Goal: Information Seeking & Learning: Learn about a topic

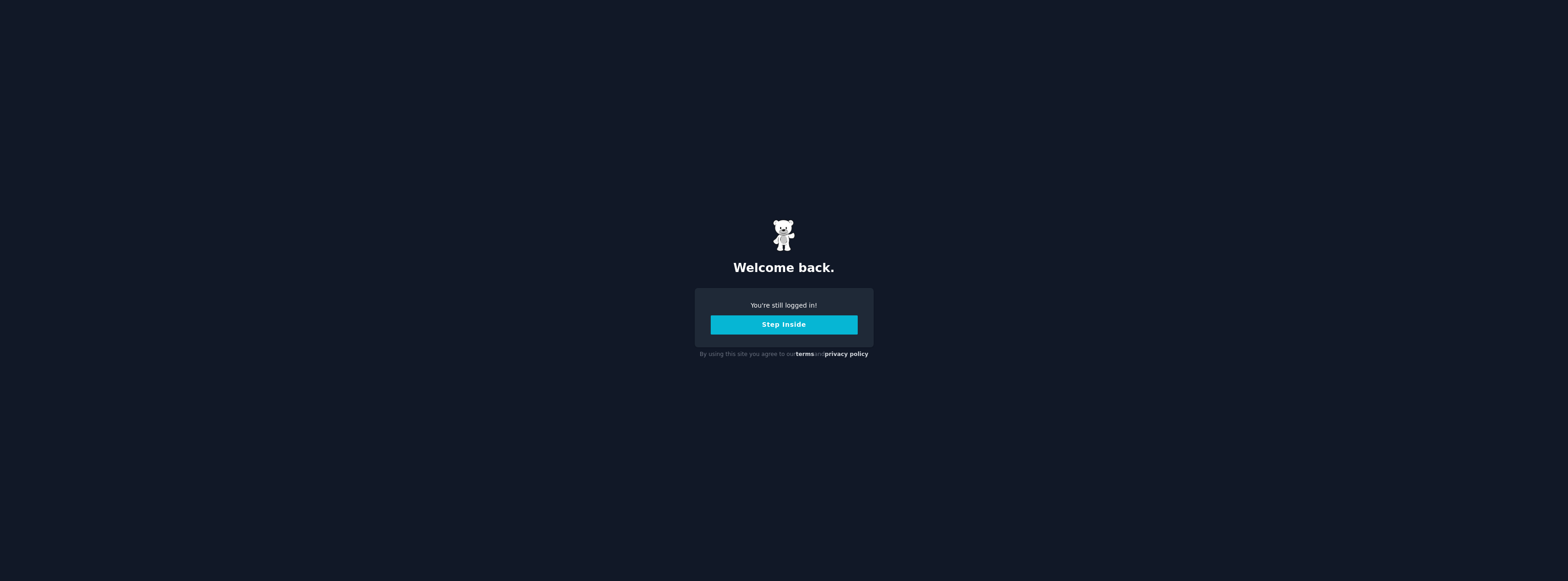
click at [777, 325] on button "Step Inside" at bounding box center [784, 325] width 147 height 19
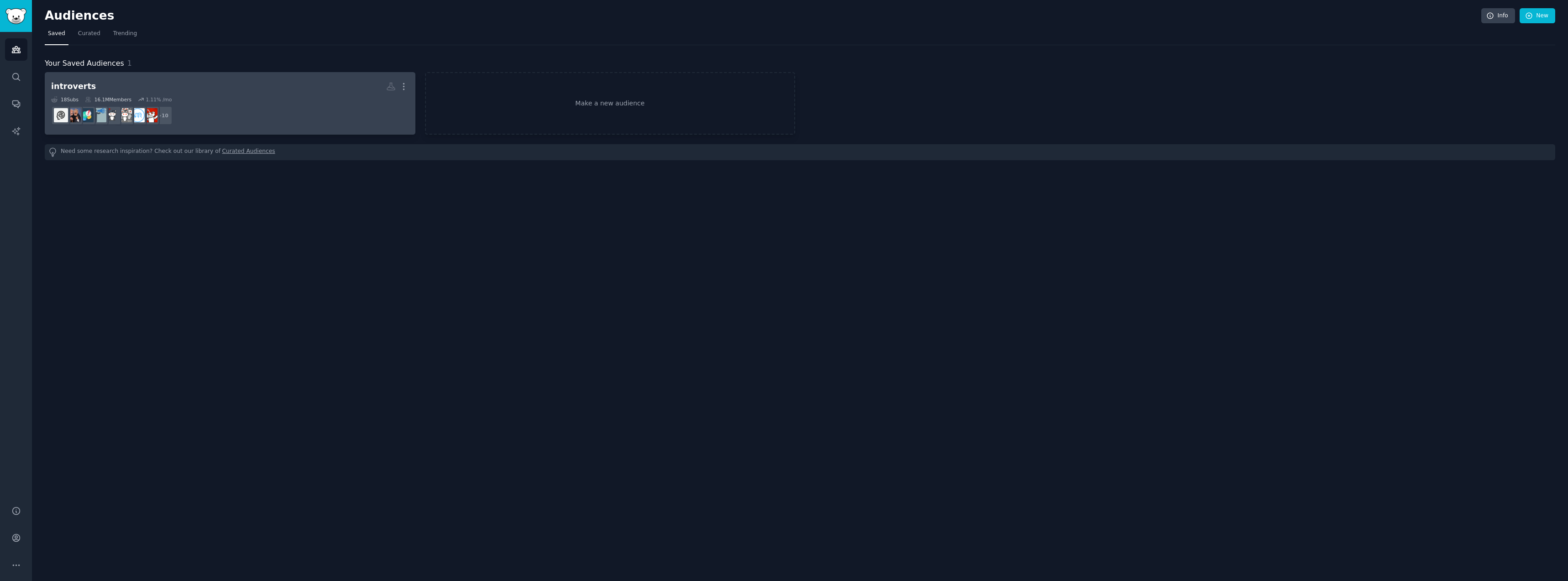
click at [201, 82] on h2 "introverts More" at bounding box center [230, 86] width 358 height 16
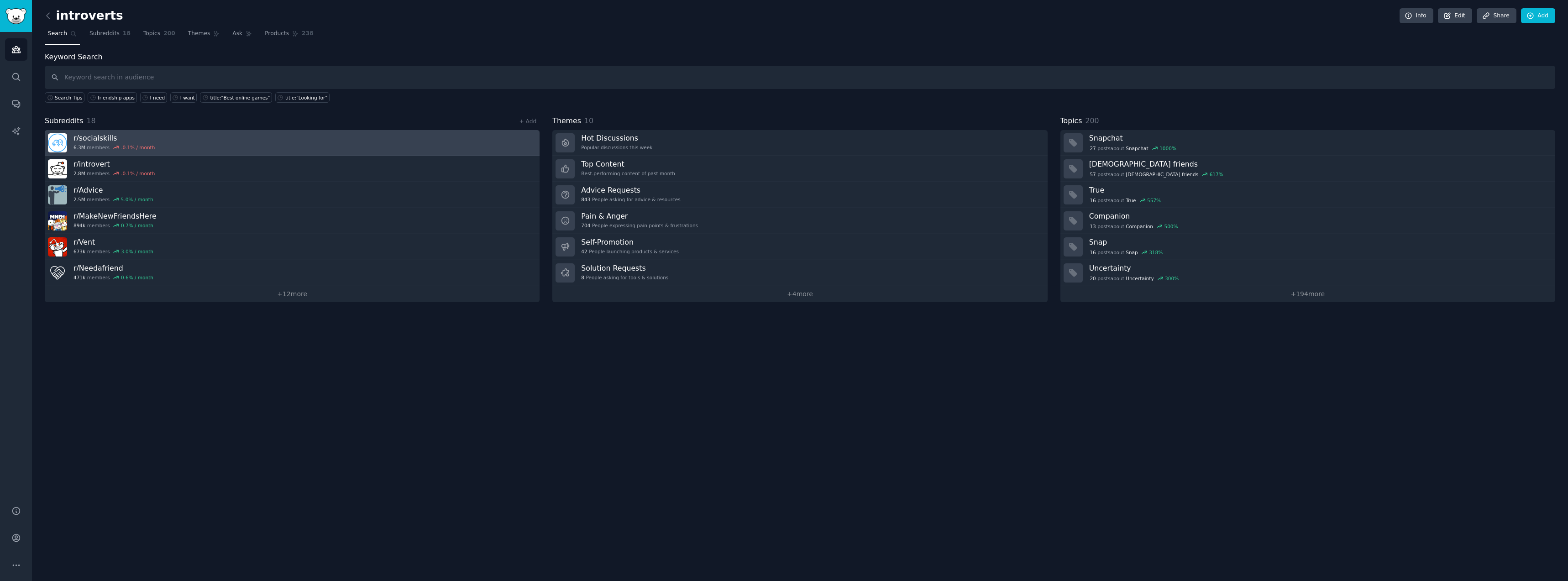
click at [426, 144] on link "r/ socialskills 6.3M members -0.1 % / month" at bounding box center [292, 143] width 495 height 26
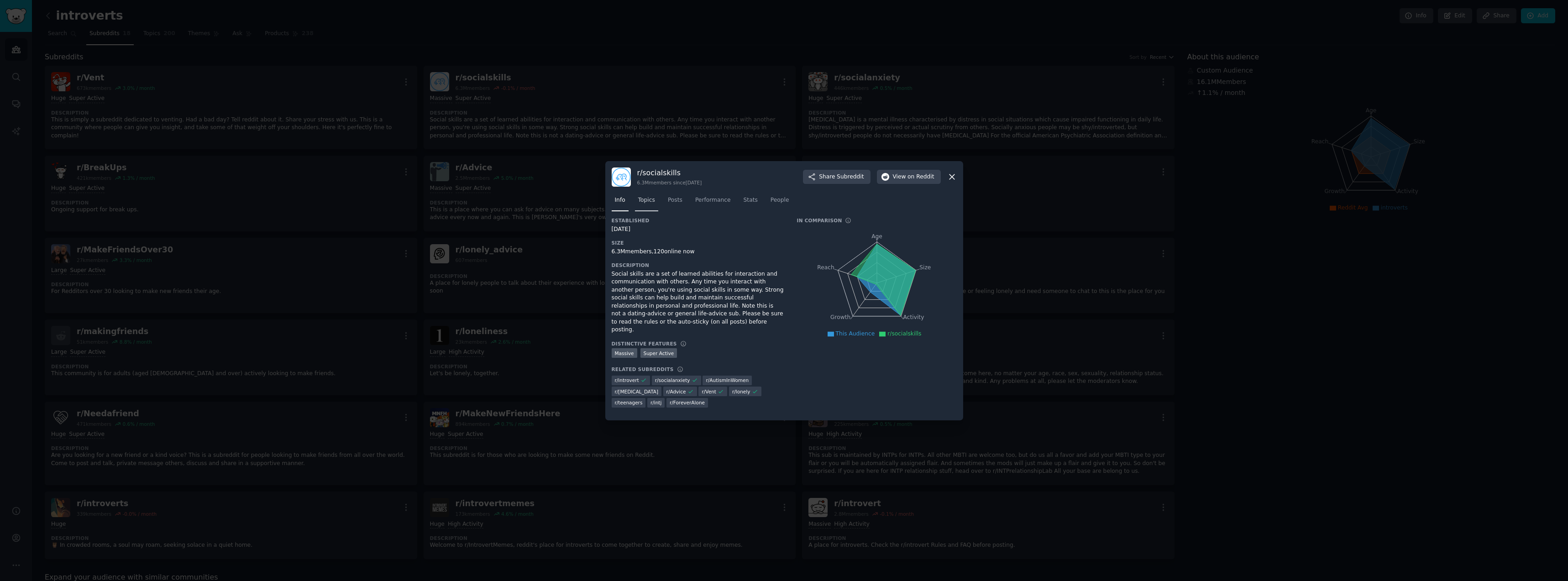
click at [655, 202] on span "Topics" at bounding box center [647, 201] width 17 height 8
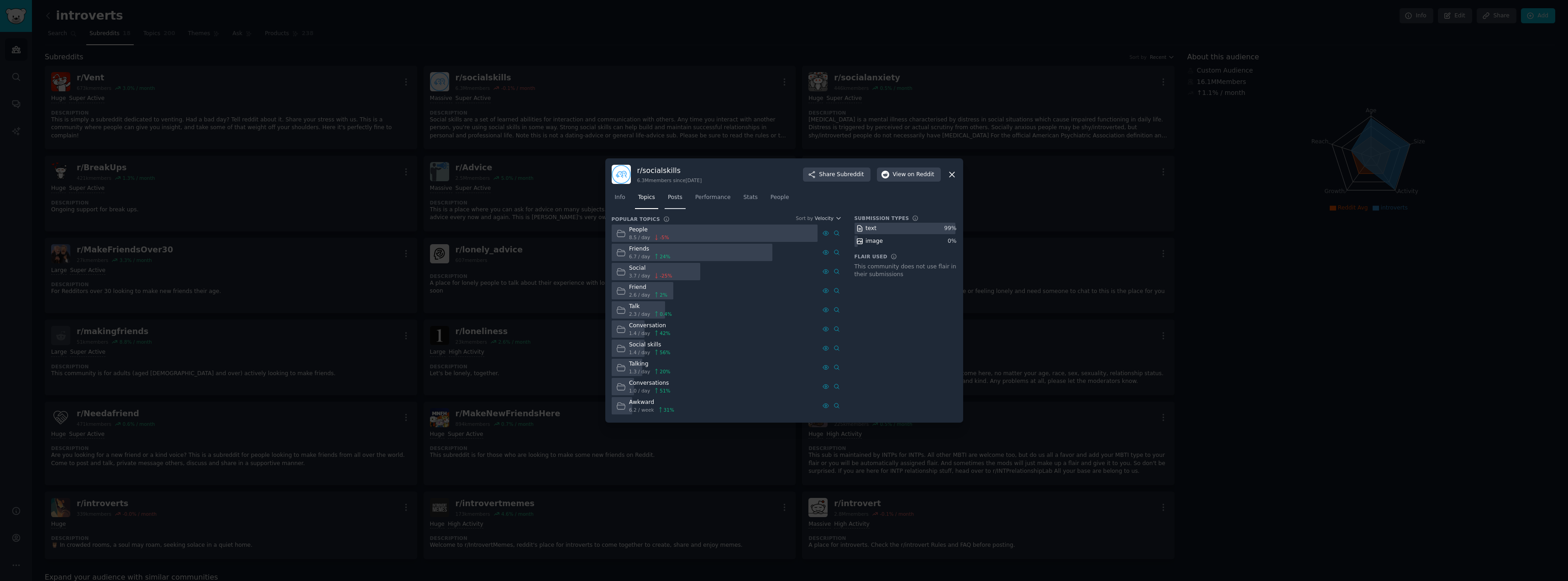
click at [681, 202] on link "Posts" at bounding box center [675, 199] width 21 height 19
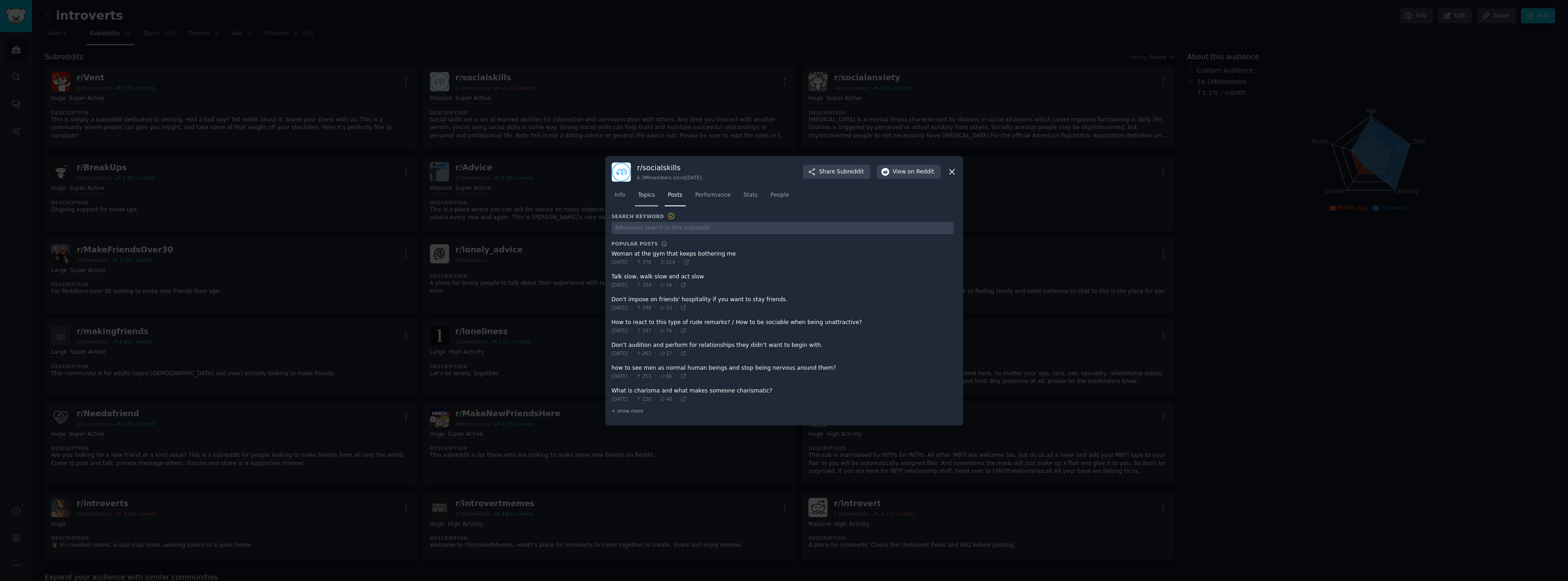
click at [653, 201] on link "Topics" at bounding box center [647, 197] width 24 height 19
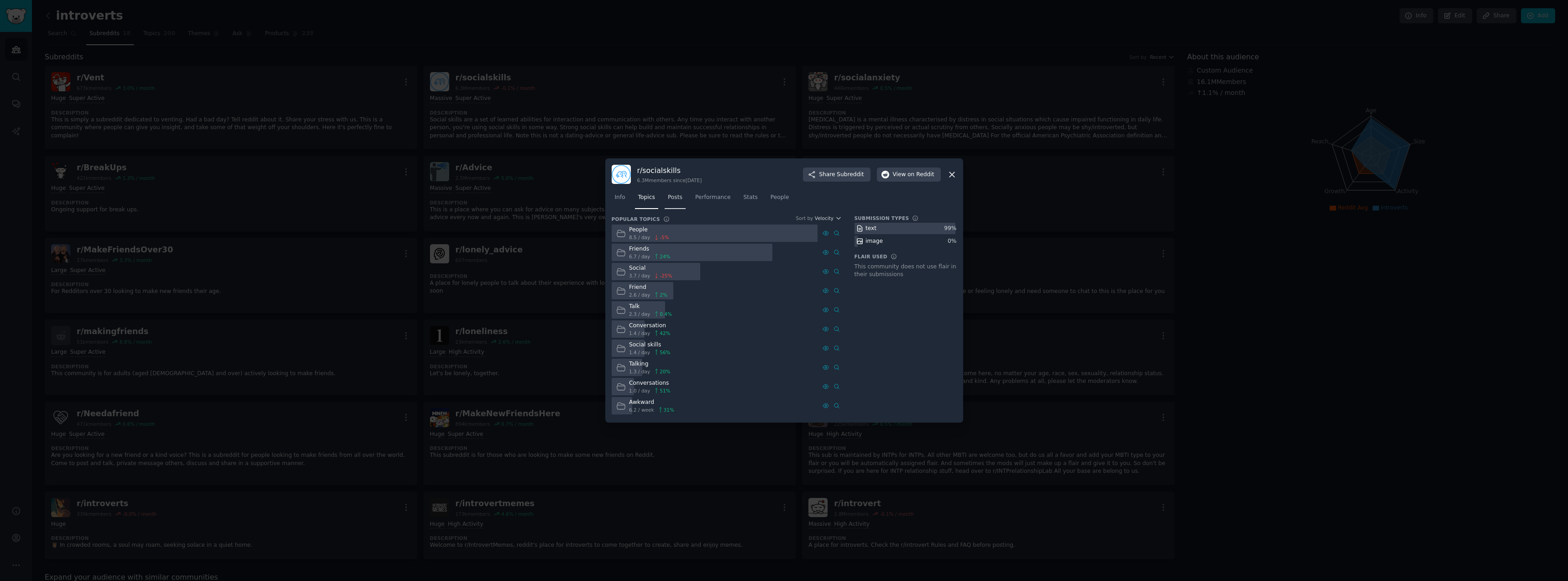
click at [683, 195] on link "Posts" at bounding box center [675, 199] width 21 height 19
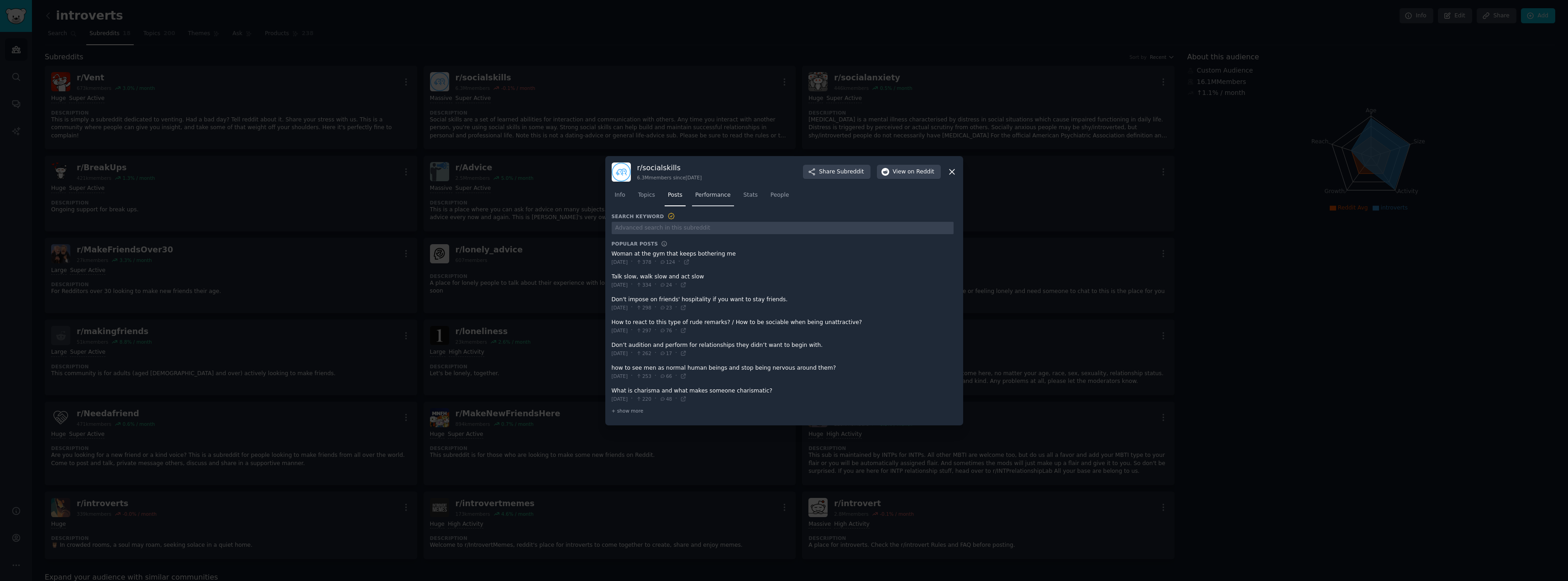
click at [708, 193] on span "Performance" at bounding box center [712, 195] width 35 height 8
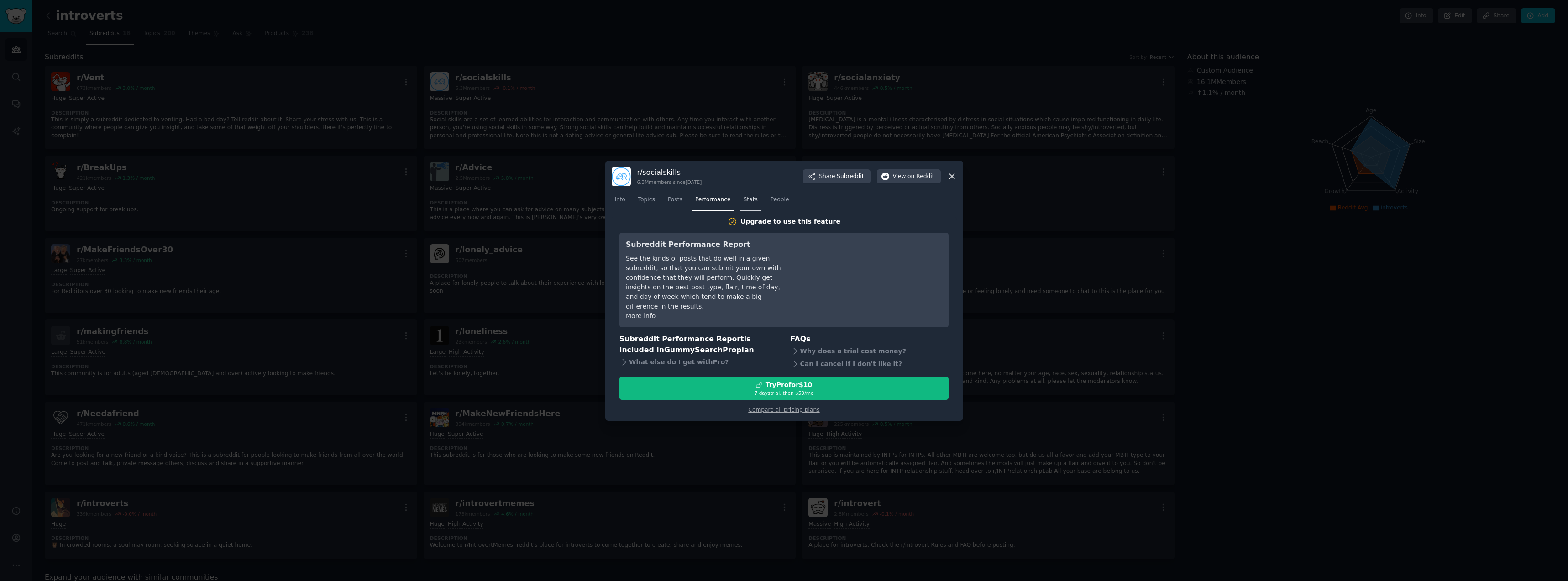
click at [751, 203] on span "Stats" at bounding box center [750, 200] width 14 height 8
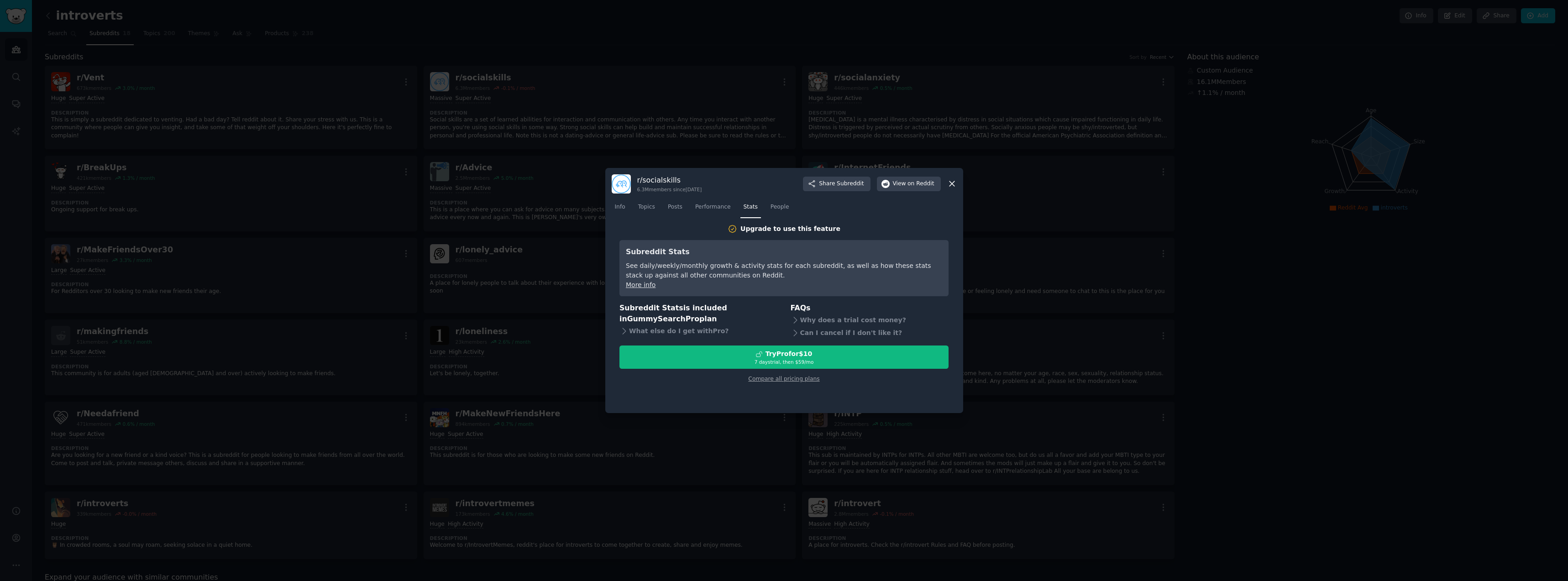
click at [954, 188] on icon at bounding box center [952, 184] width 10 height 10
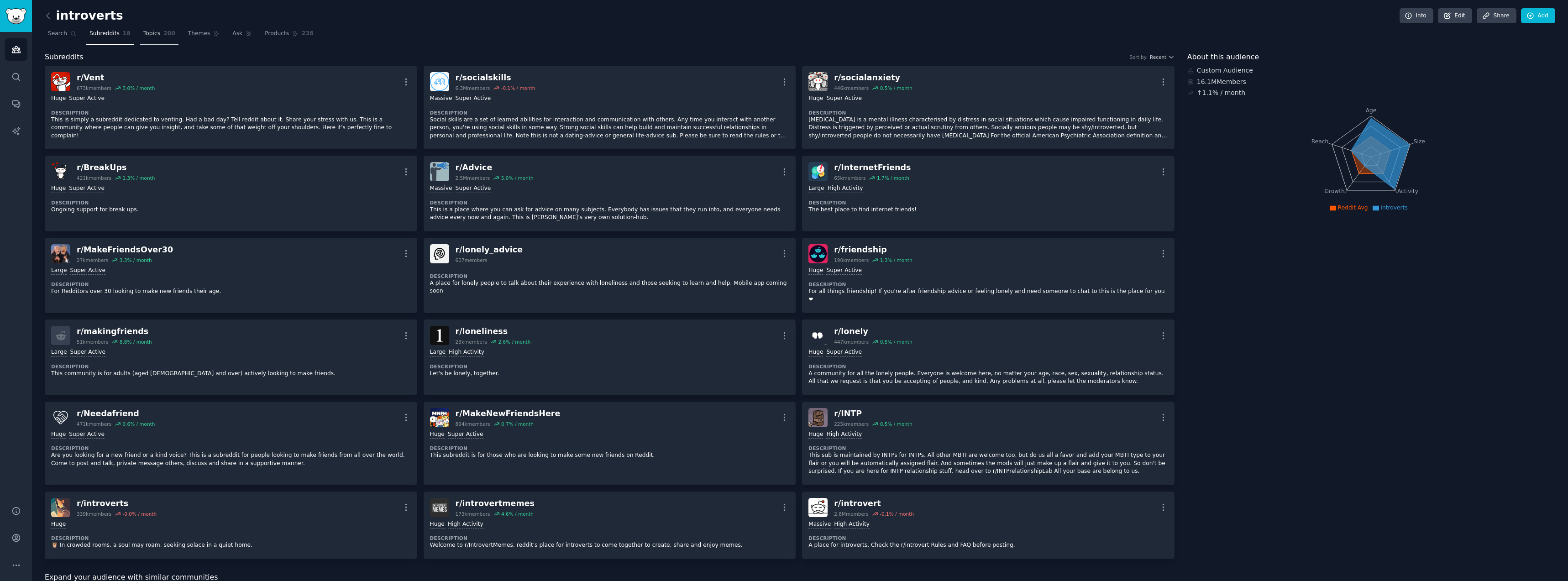
click at [156, 38] on link "Topics 200" at bounding box center [159, 35] width 38 height 19
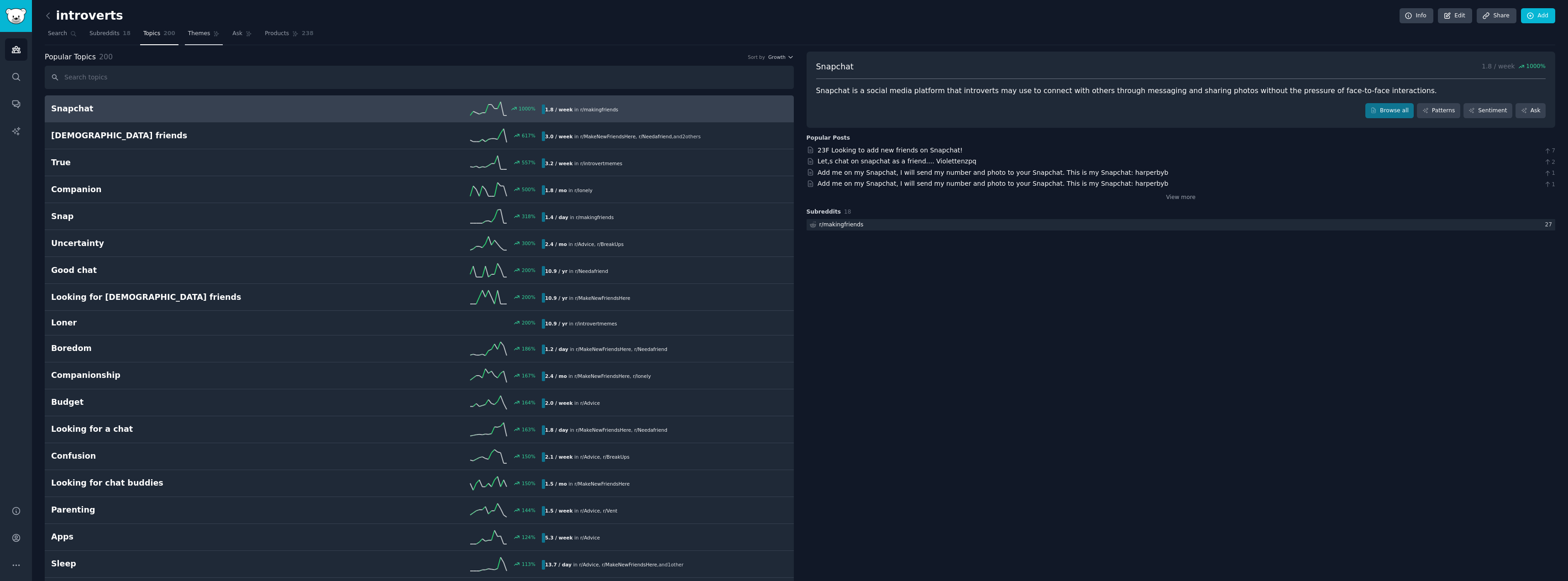
click at [203, 37] on span "Themes" at bounding box center [199, 34] width 22 height 8
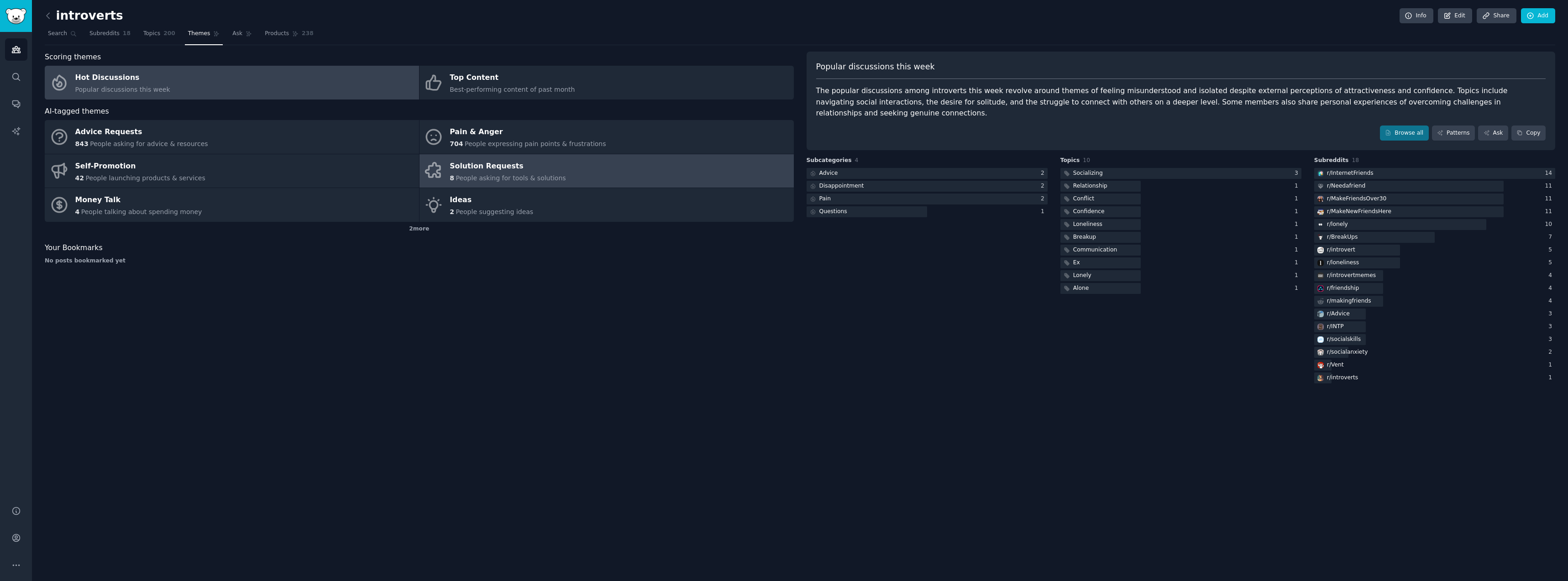
click at [530, 168] on div "Solution Requests" at bounding box center [507, 166] width 116 height 15
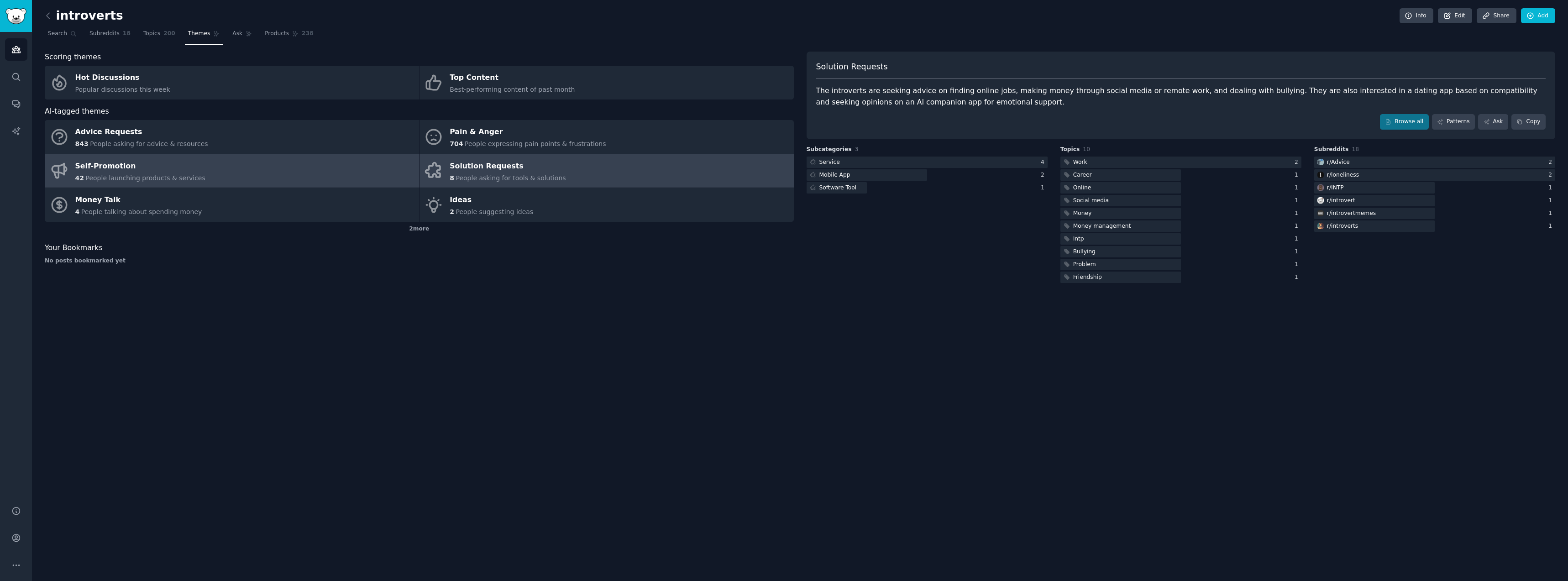
click at [312, 178] on link "Self-Promotion 42 People launching products & services" at bounding box center [232, 171] width 375 height 34
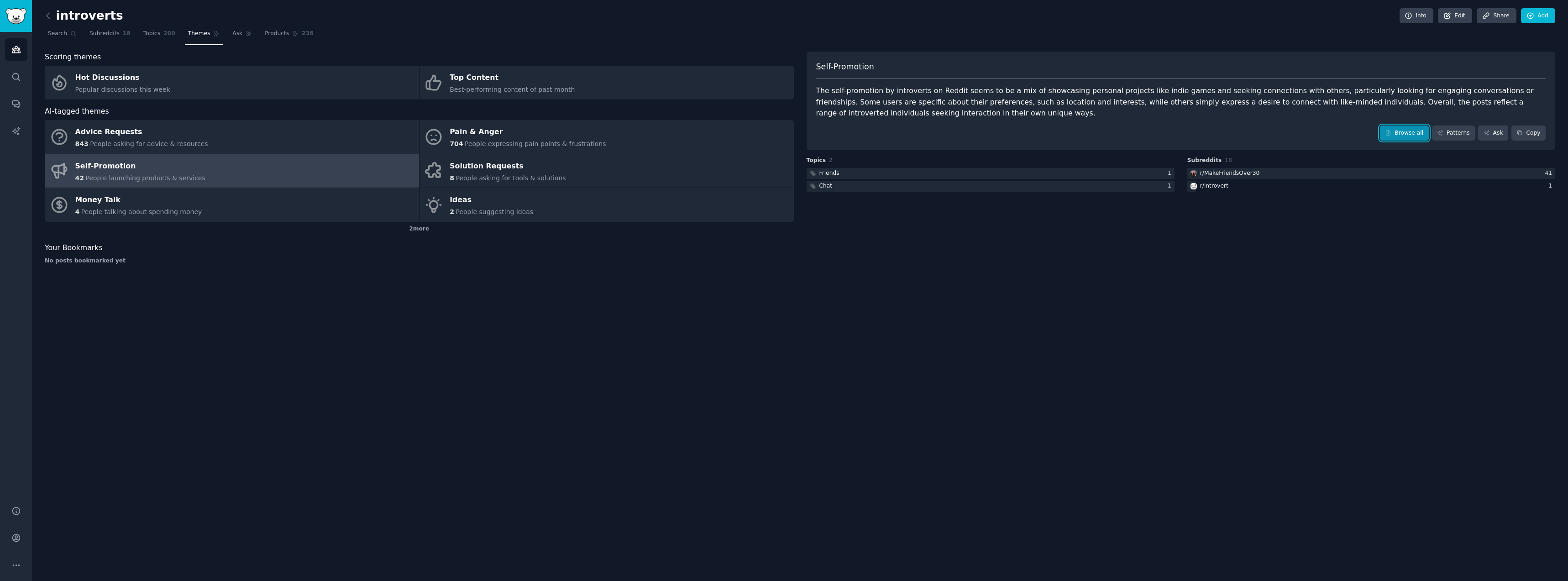
click at [1412, 132] on link "Browse all" at bounding box center [1404, 133] width 49 height 15
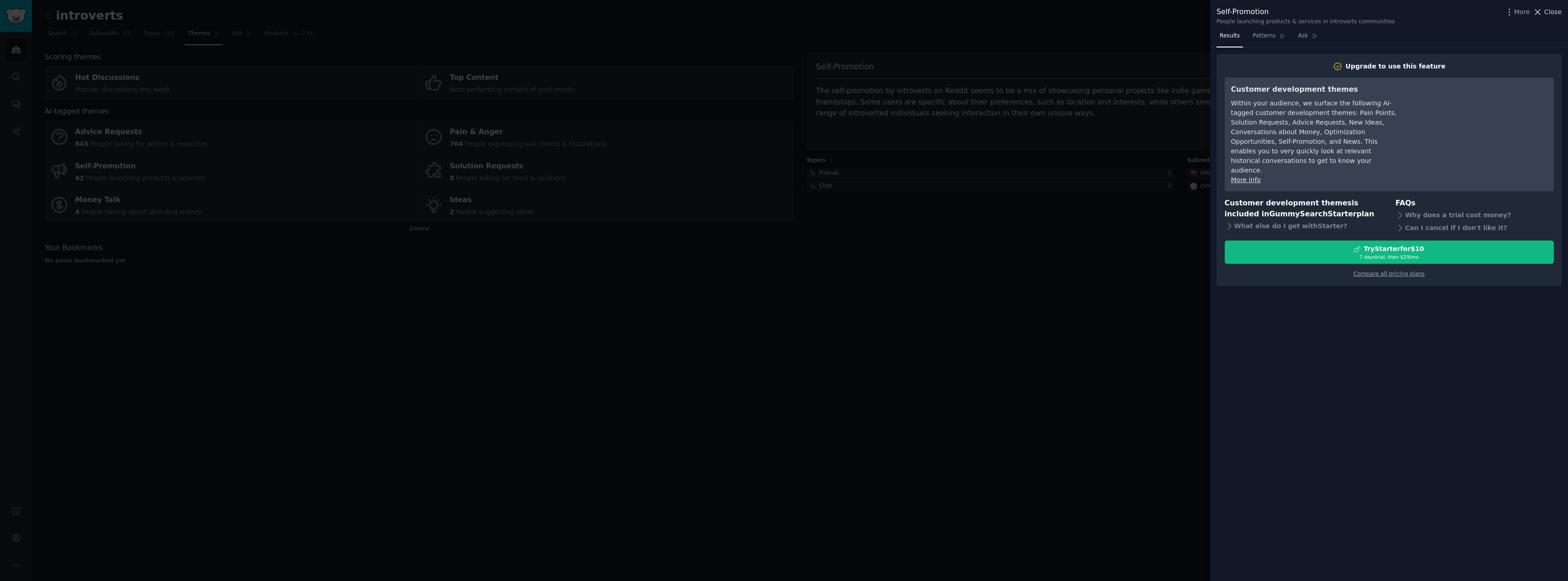
click at [1552, 10] on span "Close" at bounding box center [1553, 12] width 17 height 10
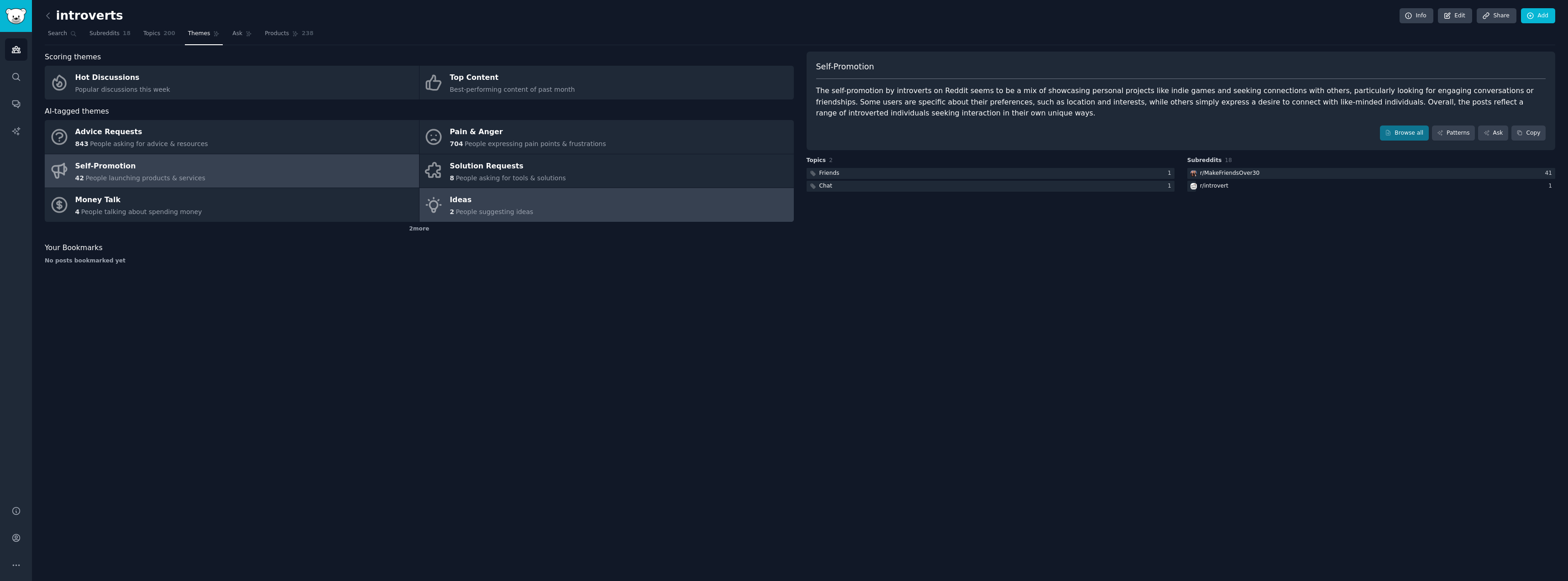
click at [503, 206] on div "Ideas" at bounding box center [492, 200] width 84 height 15
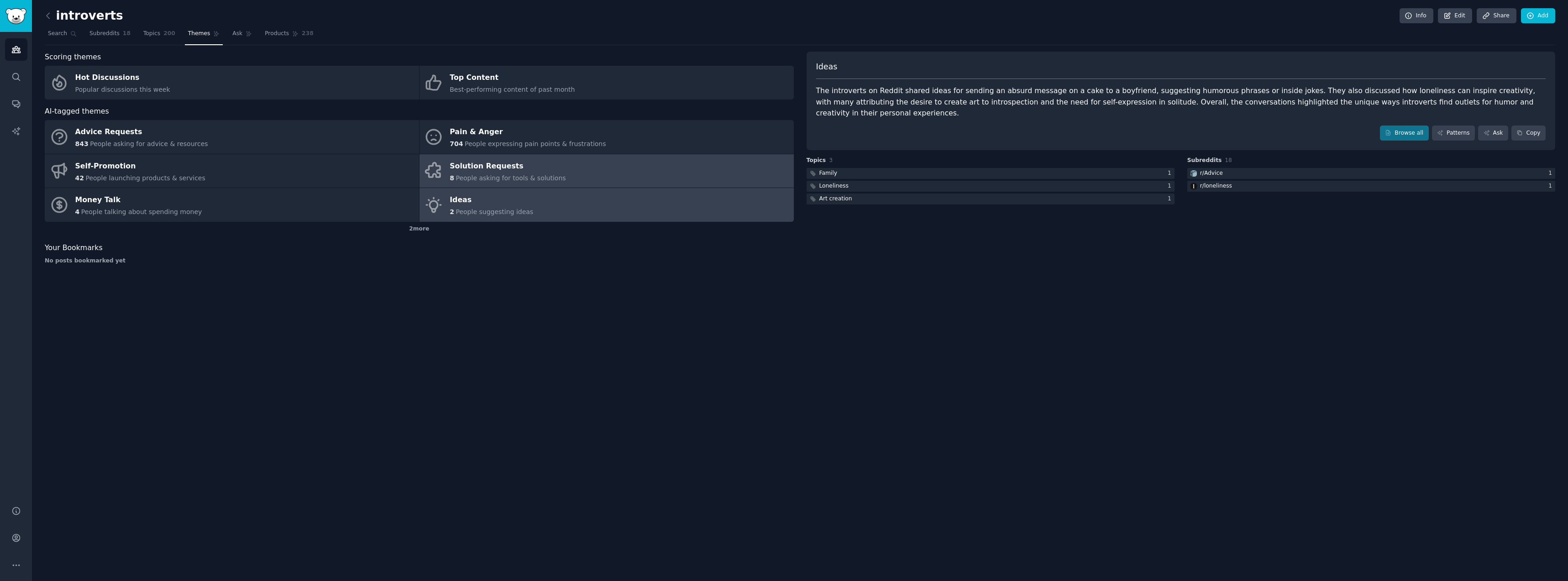
click at [517, 172] on div "Solution Requests" at bounding box center [507, 166] width 116 height 15
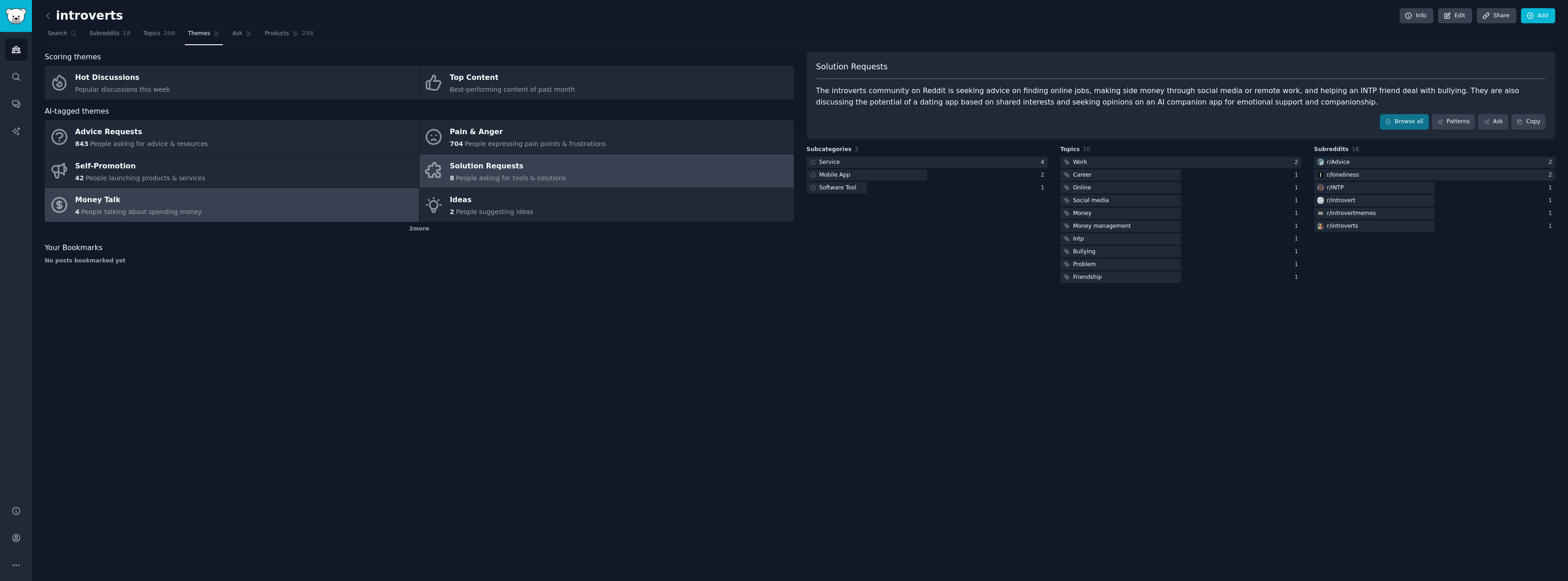
click at [372, 202] on link "Money Talk 4 People talking about spending money" at bounding box center [232, 205] width 375 height 34
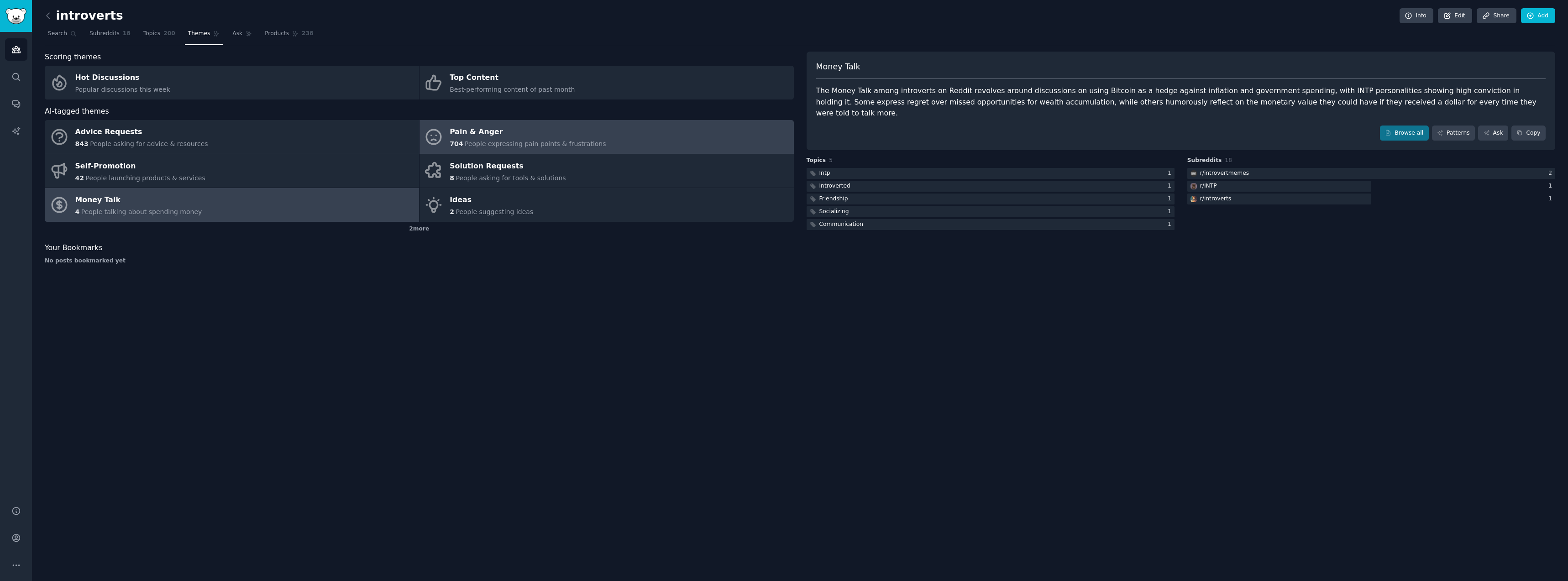
click at [469, 139] on div "704 People expressing pain points & frustrations" at bounding box center [528, 144] width 156 height 10
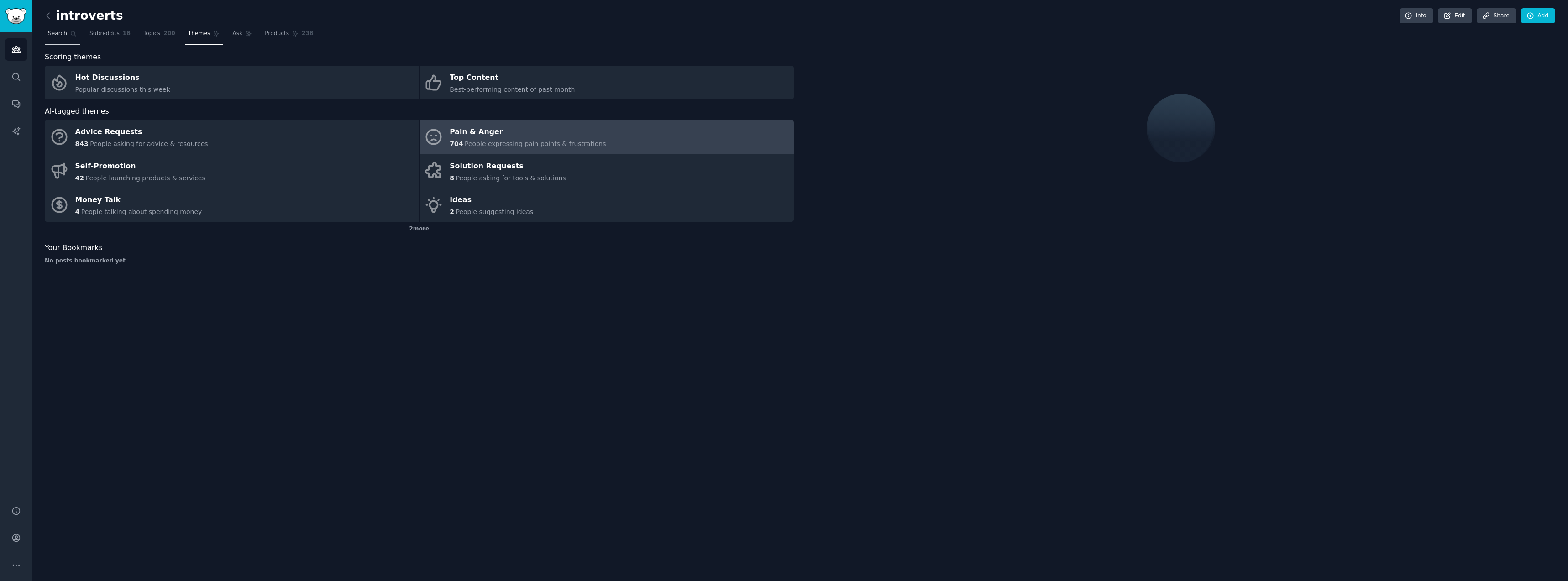
click at [69, 28] on link "Search" at bounding box center [62, 35] width 35 height 19
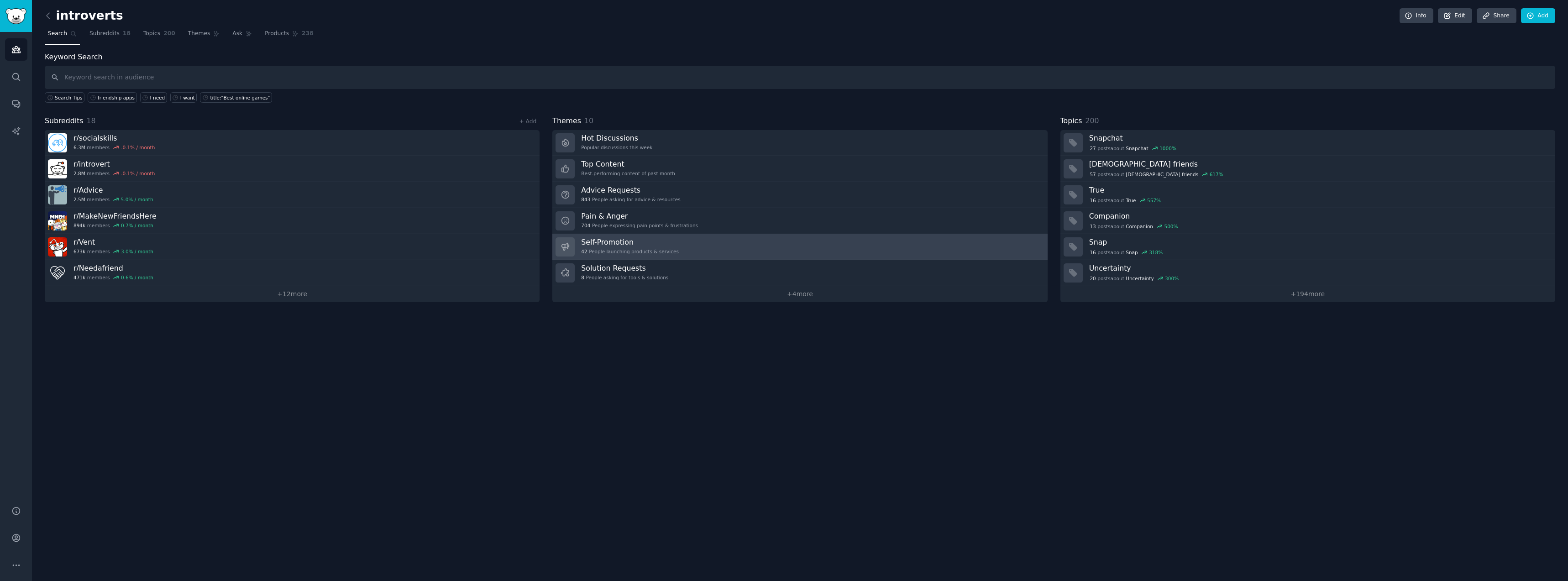
click at [821, 250] on link "Self-Promotion 42 People launching products & services" at bounding box center [800, 247] width 495 height 26
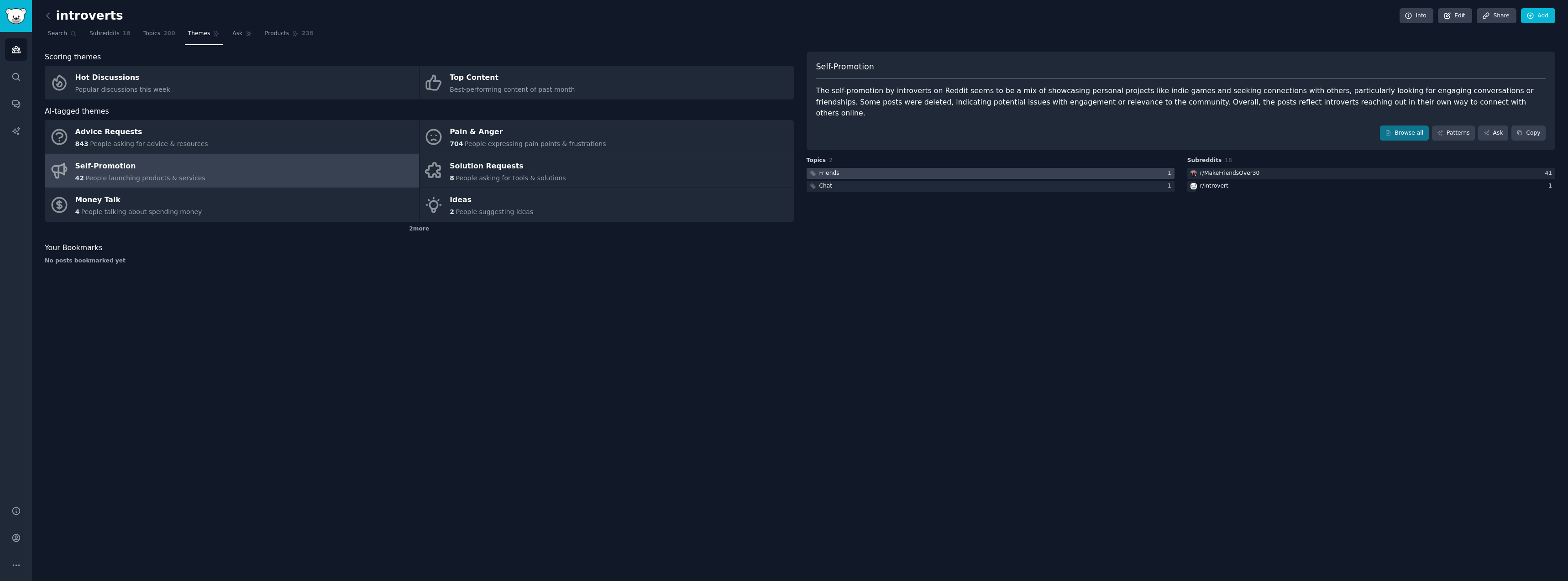
click at [923, 168] on div at bounding box center [990, 174] width 368 height 11
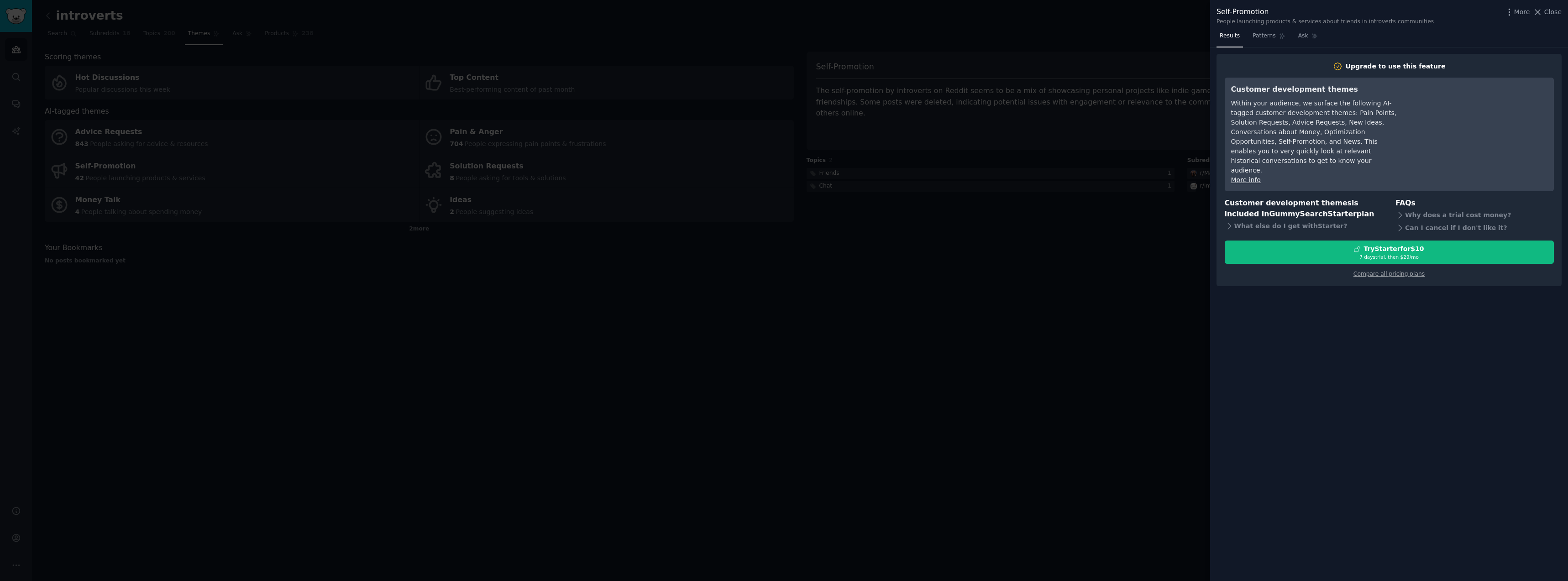
click at [1039, 200] on div at bounding box center [784, 290] width 1568 height 581
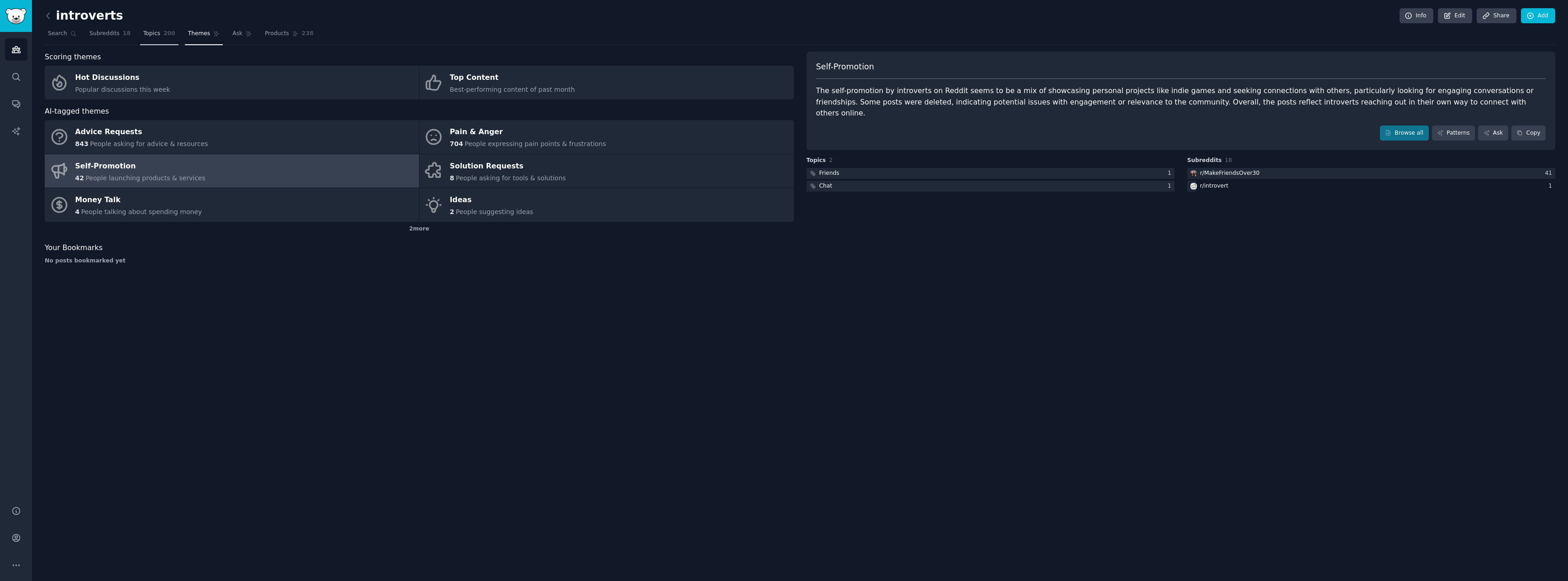
click at [154, 42] on link "Topics 200" at bounding box center [159, 35] width 38 height 19
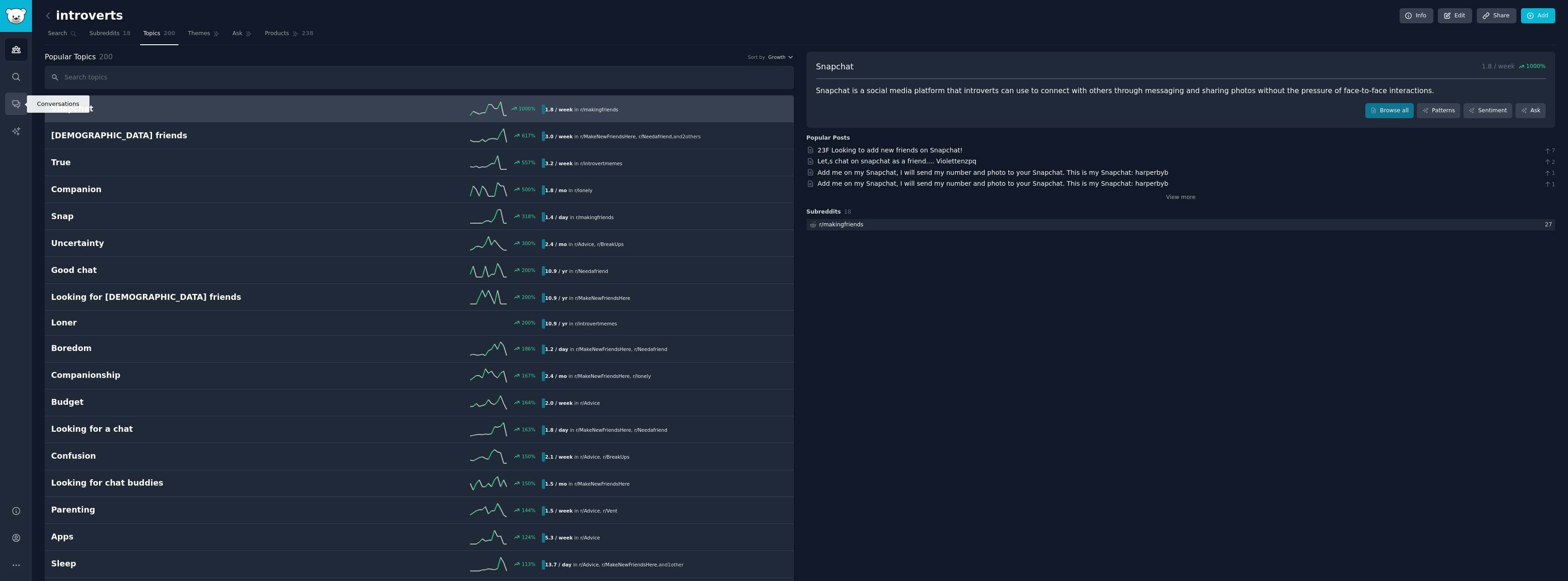
click at [12, 104] on icon "Sidebar" at bounding box center [16, 105] width 8 height 8
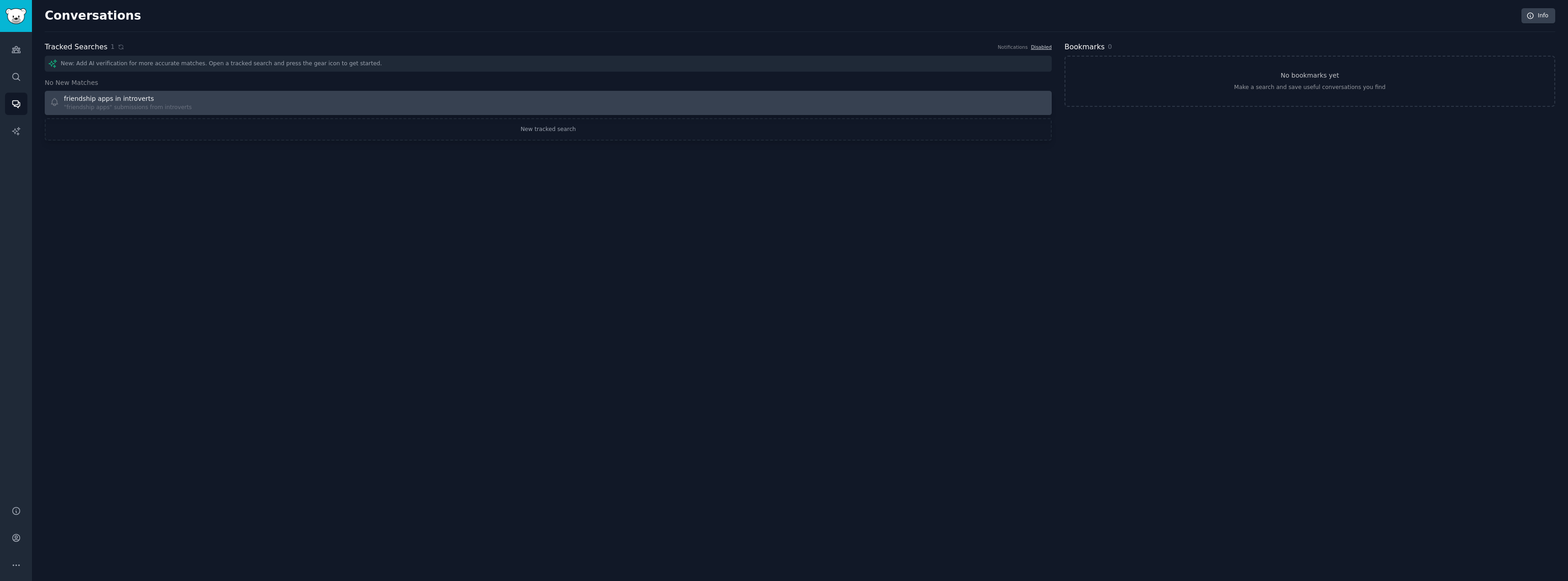
click at [186, 98] on div "friendship apps in introverts "friendship apps" submissions from introverts" at bounding box center [296, 103] width 493 height 18
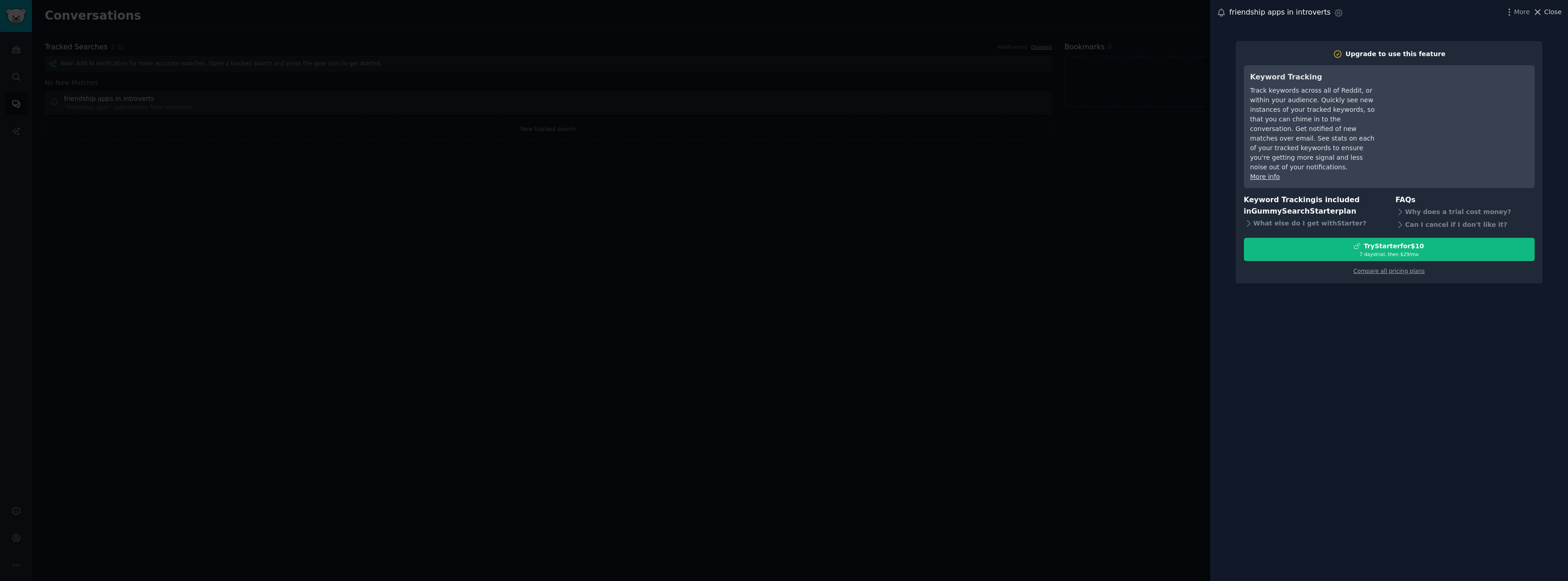
click at [1557, 9] on span "Close" at bounding box center [1553, 12] width 17 height 10
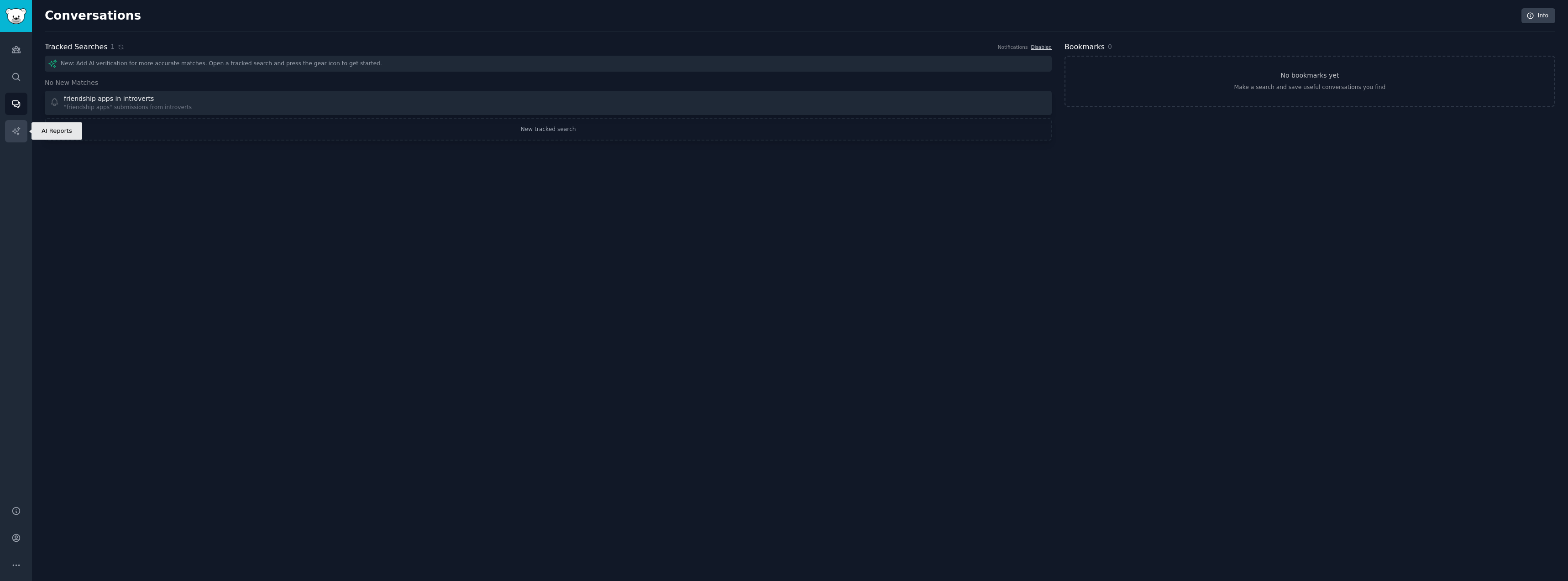
click at [12, 138] on link "AI Reports" at bounding box center [16, 131] width 22 height 22
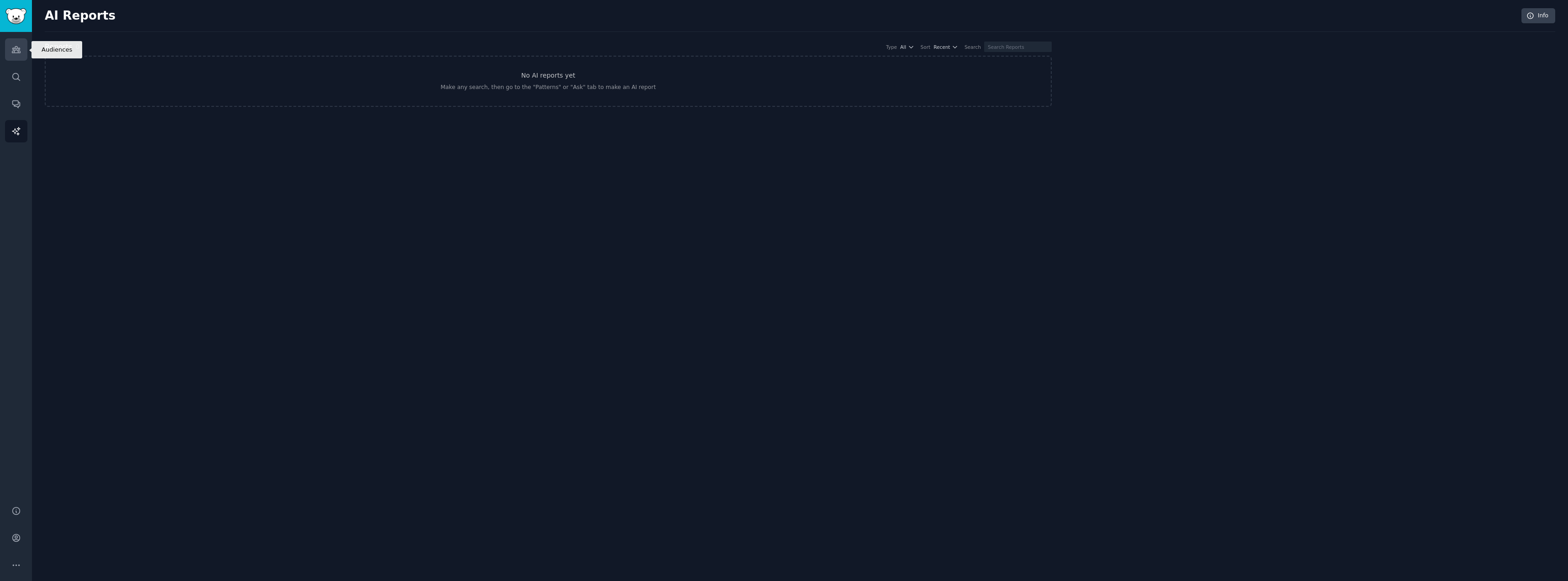
click at [17, 54] on icon "Sidebar" at bounding box center [16, 50] width 10 height 10
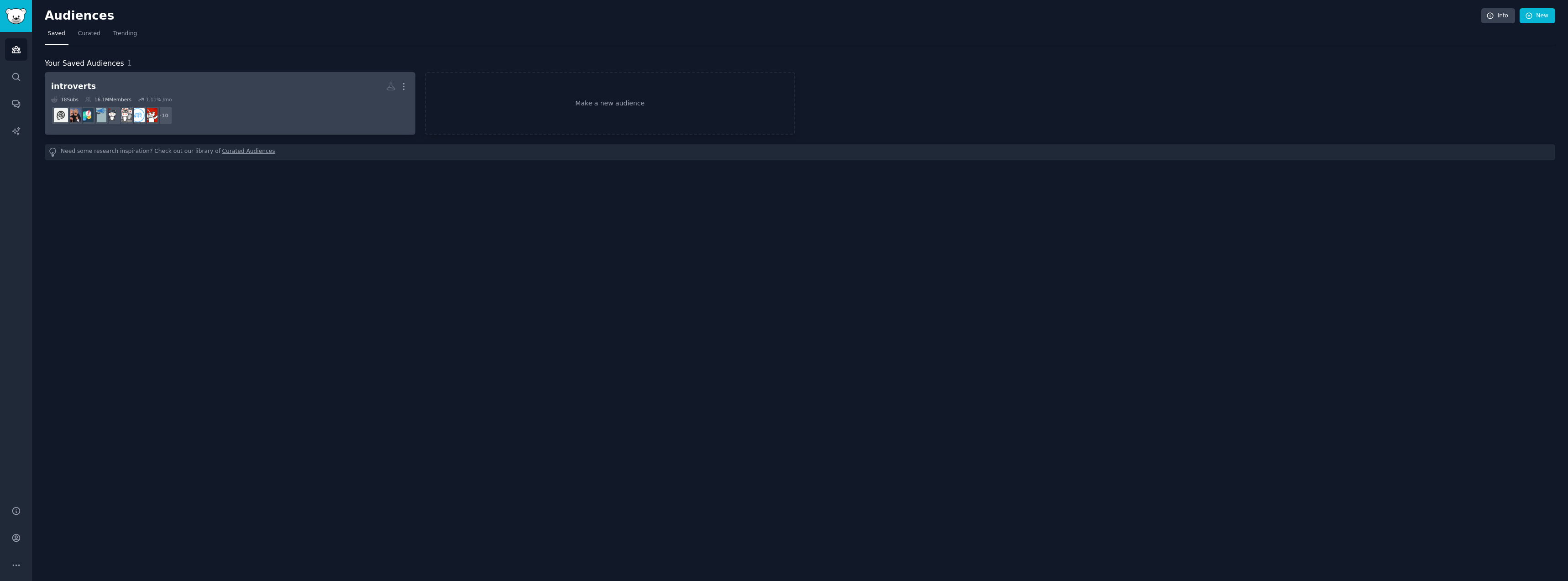
click at [232, 101] on div "18 Sub s 16.1M Members 1.11 % /mo" at bounding box center [230, 99] width 358 height 6
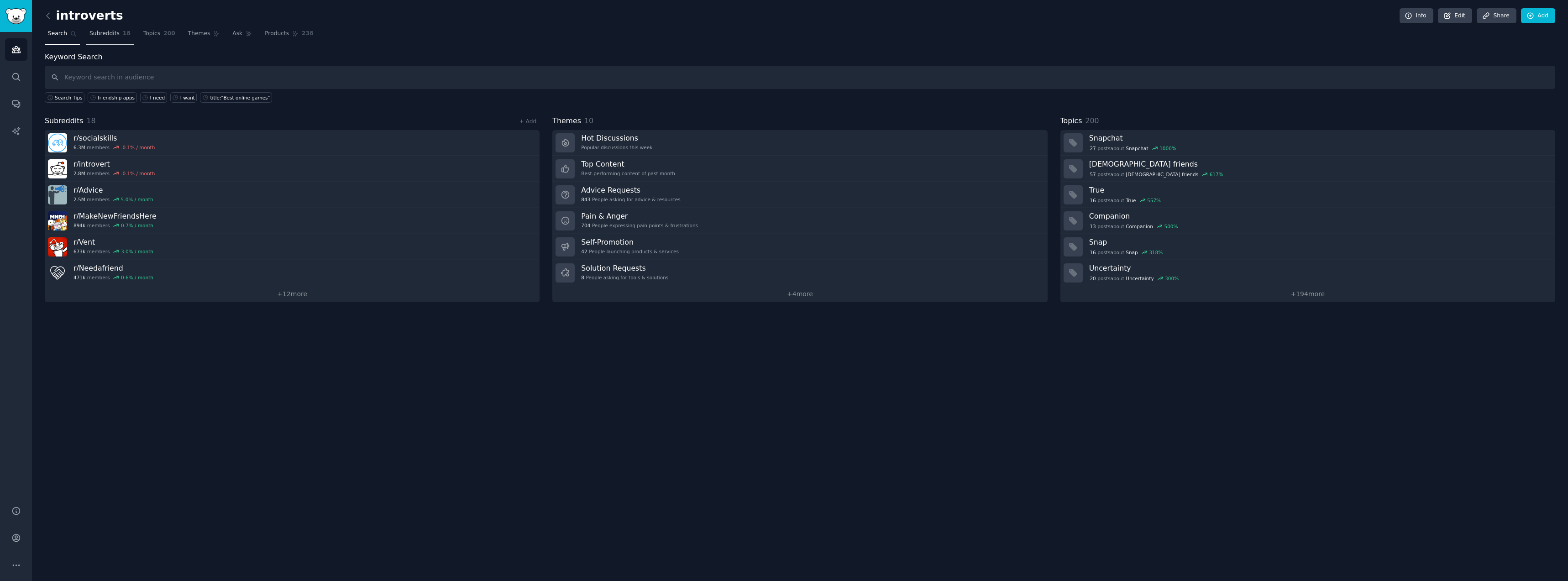
click at [100, 33] on span "Subreddits" at bounding box center [105, 34] width 30 height 8
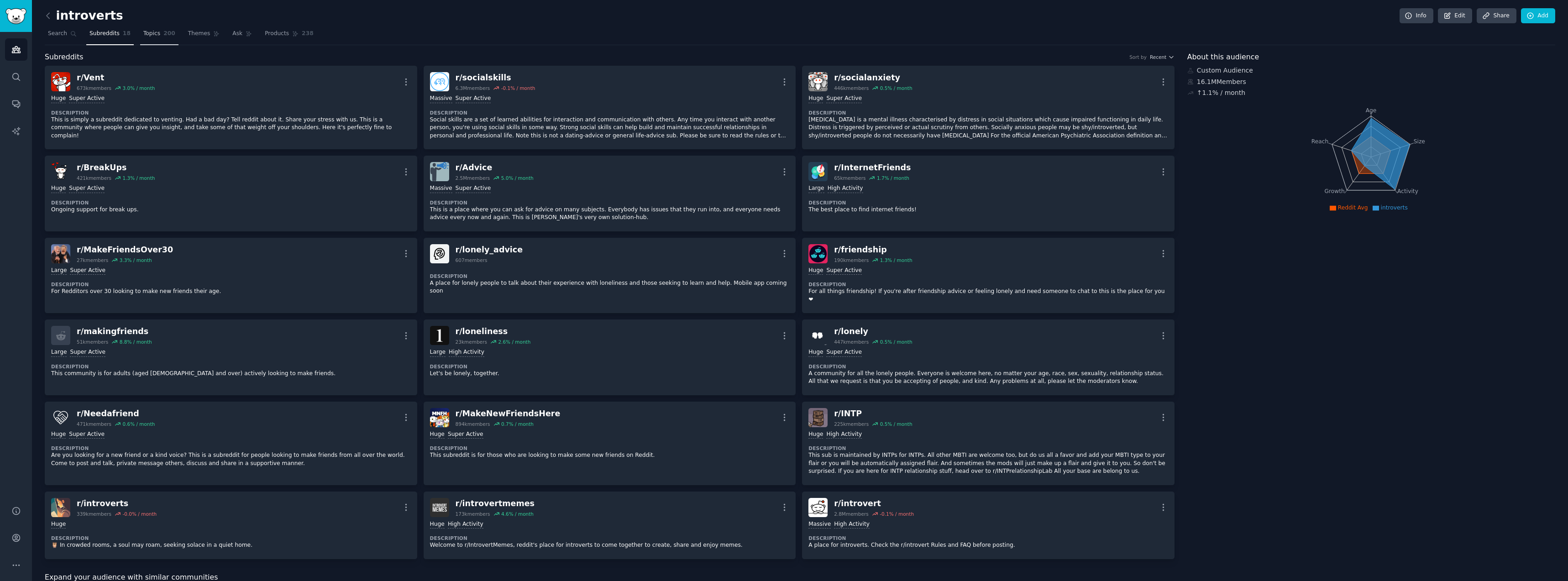
click at [165, 35] on span "200" at bounding box center [169, 34] width 12 height 8
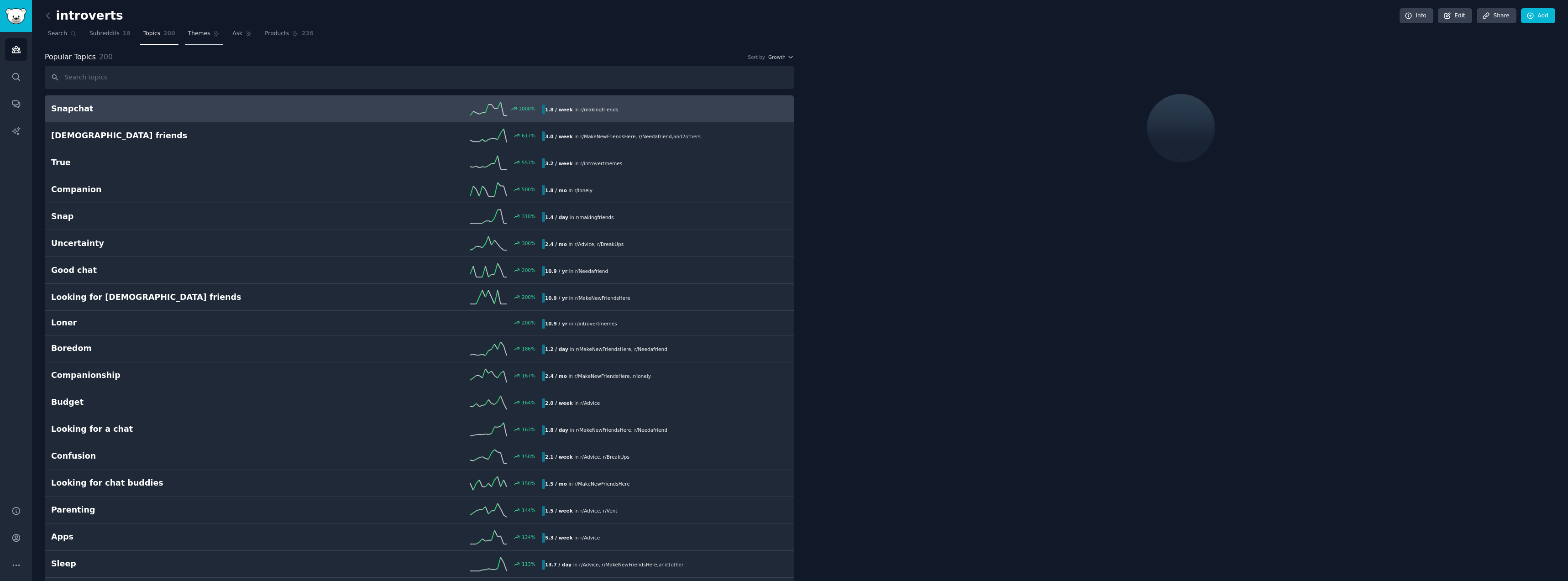
click at [201, 35] on span "Themes" at bounding box center [199, 34] width 22 height 8
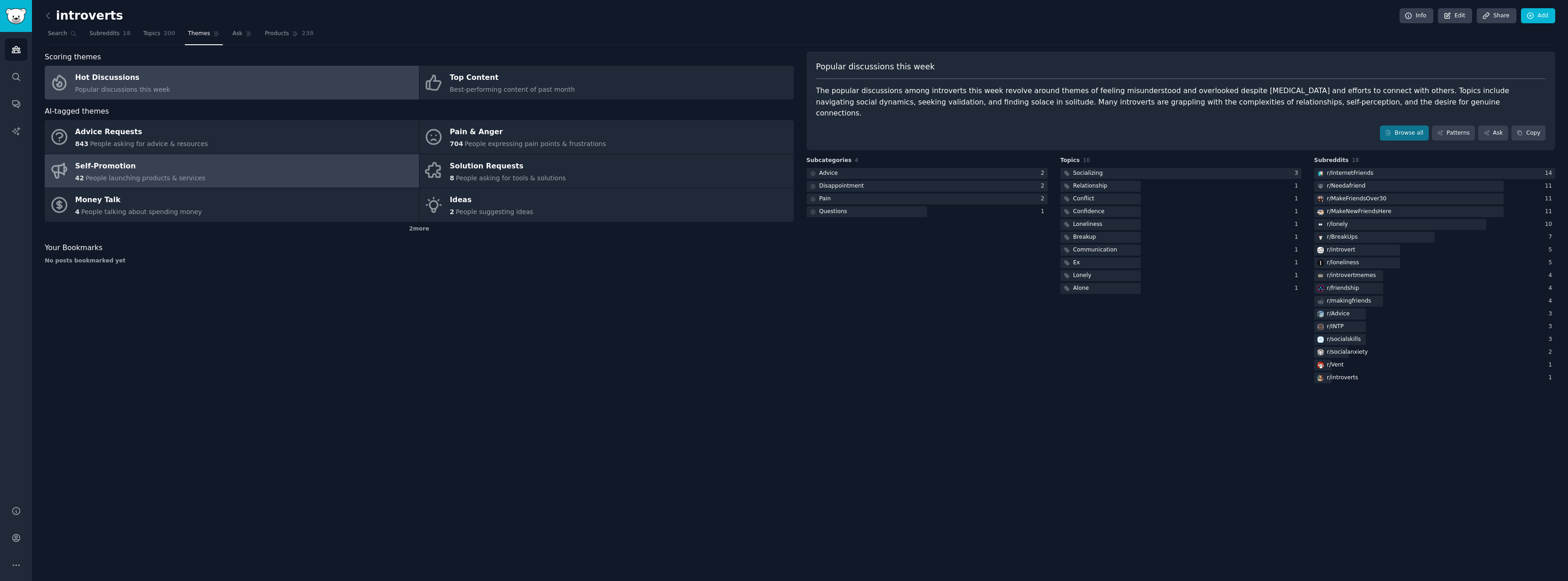
click at [197, 179] on link "Self-Promotion 42 People launching products & services" at bounding box center [232, 171] width 375 height 34
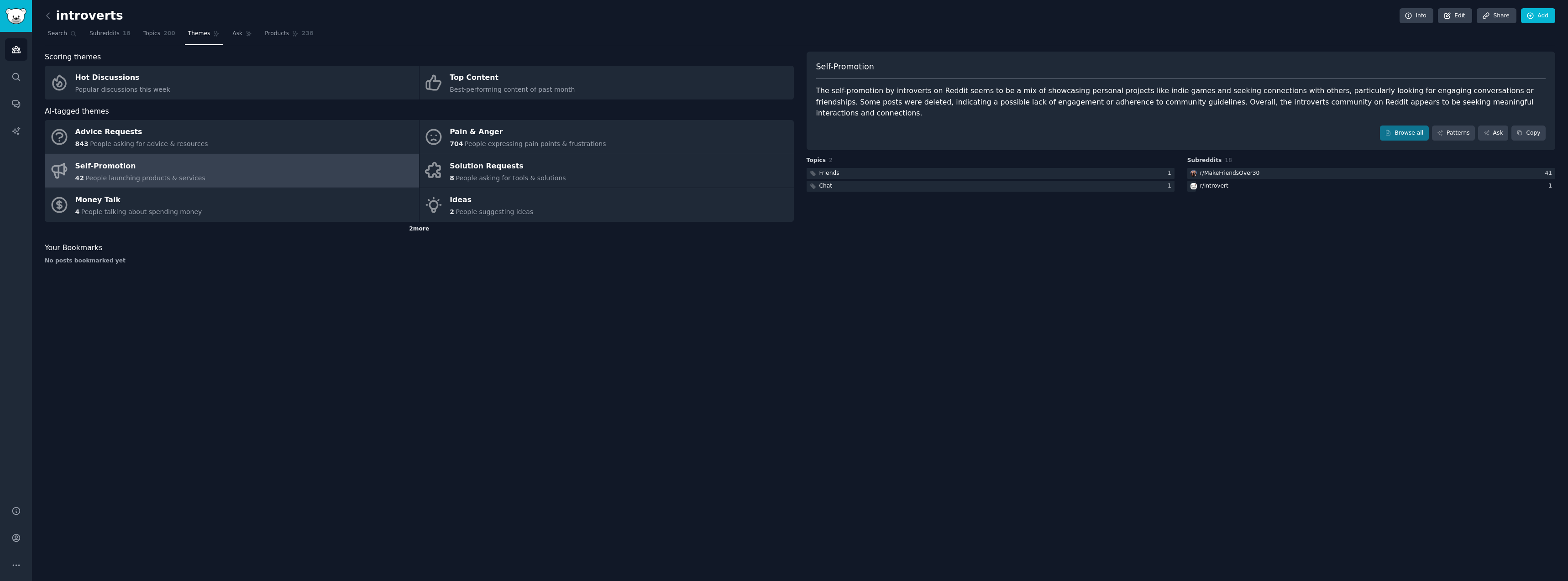
click at [431, 229] on div "2 more" at bounding box center [420, 229] width 749 height 15
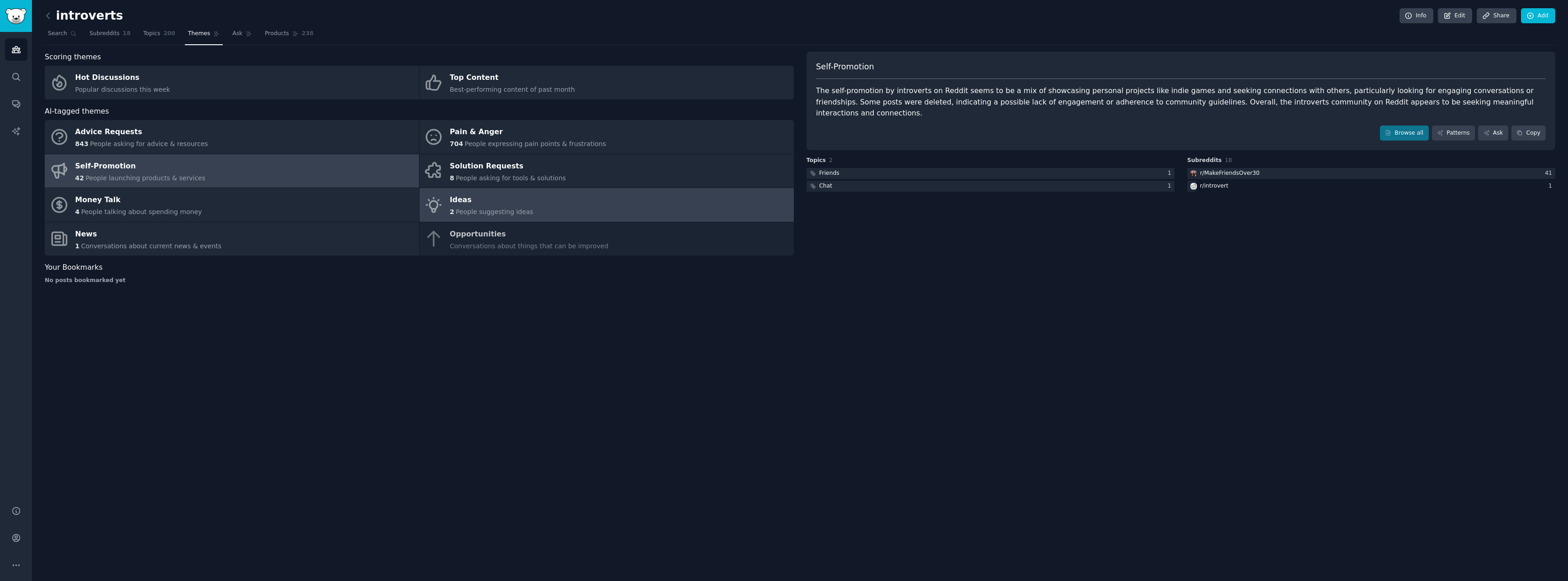
click at [469, 217] on link "Ideas 2 People suggesting ideas" at bounding box center [606, 205] width 375 height 34
